Goal: Information Seeking & Learning: Learn about a topic

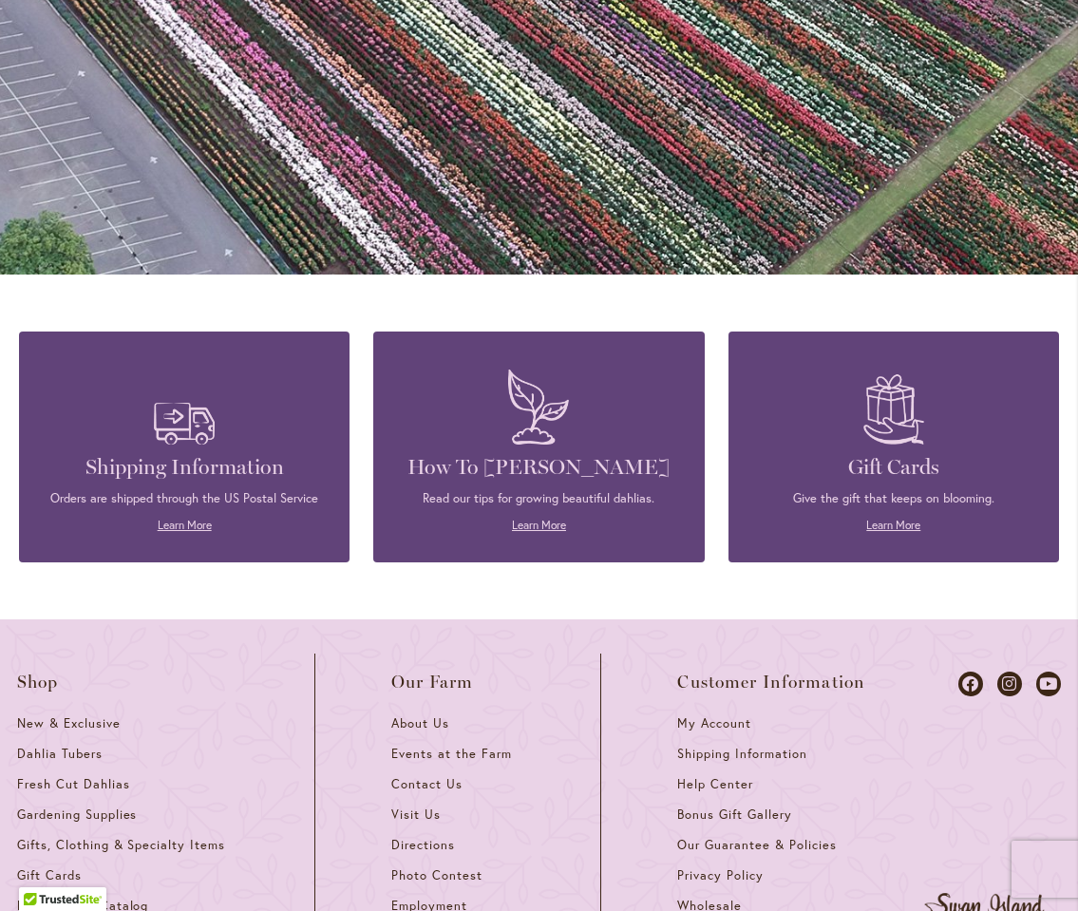
scroll to position [1418, 0]
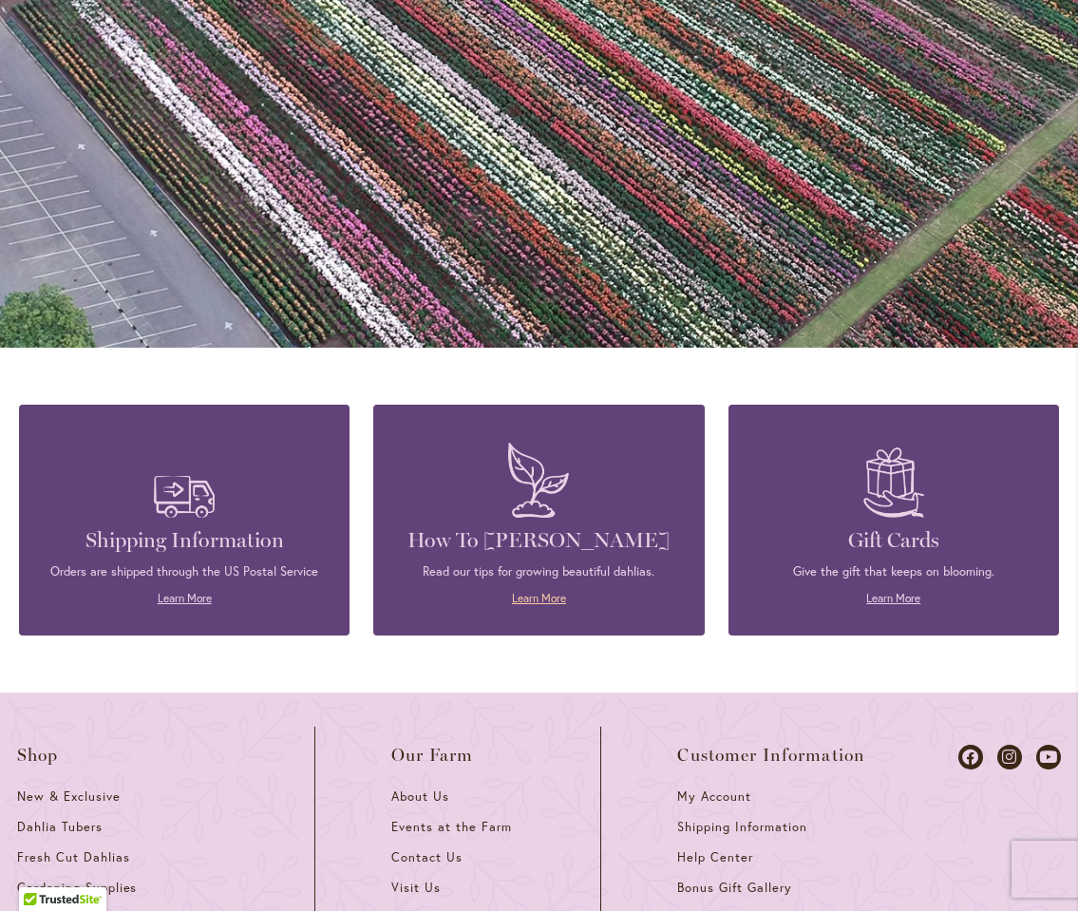
click at [535, 591] on link "Learn More" at bounding box center [539, 598] width 54 height 14
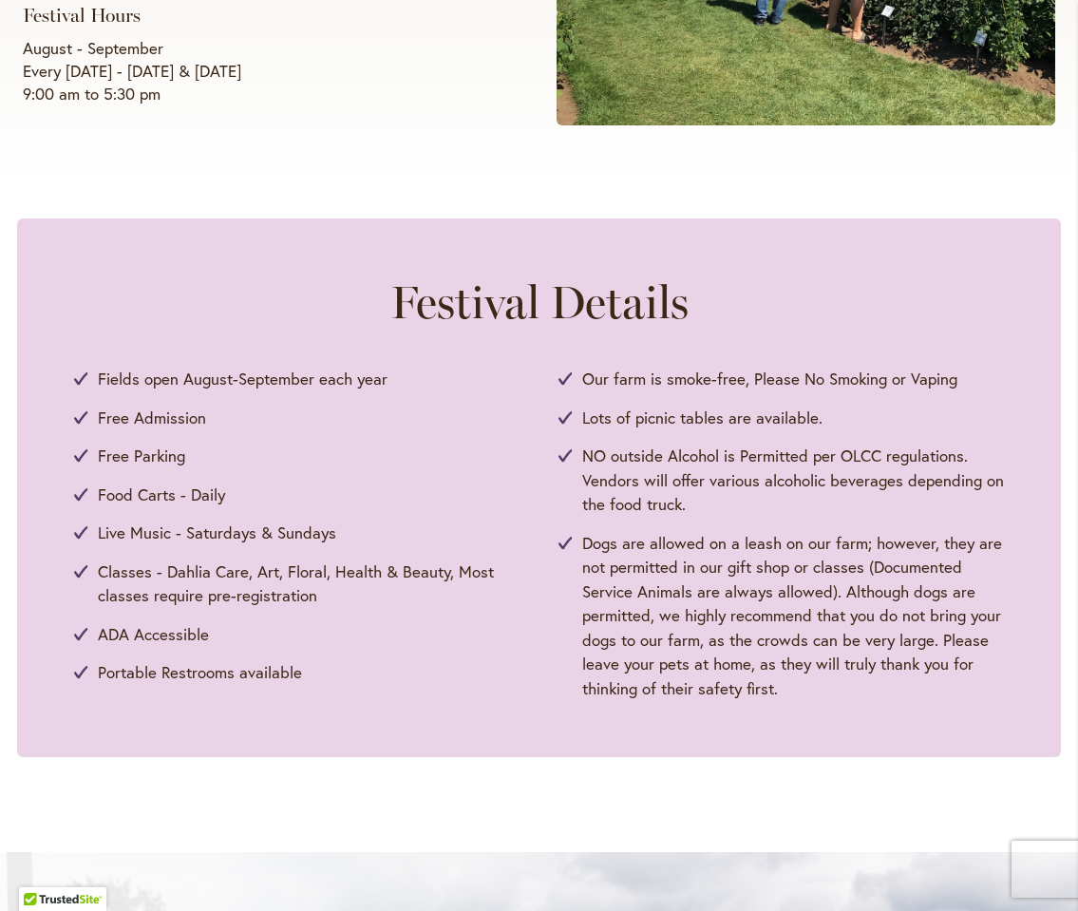
scroll to position [742, 0]
